Goal: Check status

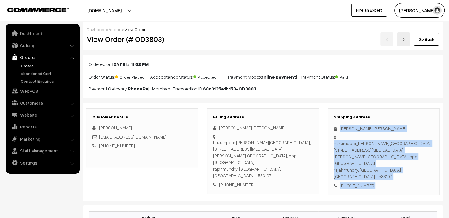
click at [432, 38] on link "Go Back" at bounding box center [426, 39] width 25 height 13
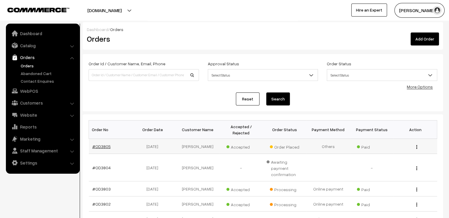
click at [102, 144] on link "#OD3805" at bounding box center [101, 146] width 18 height 5
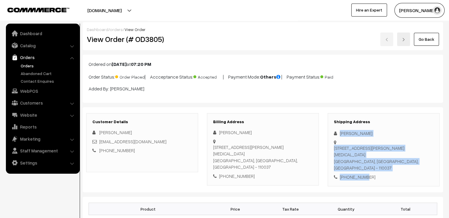
click at [334, 133] on div "Shipping Address Sandhya Baskaran Aloft New Delhi Aerocity, 5B, Indira Gandhi I…" at bounding box center [384, 150] width 112 height 74
